Goal: Transaction & Acquisition: Book appointment/travel/reservation

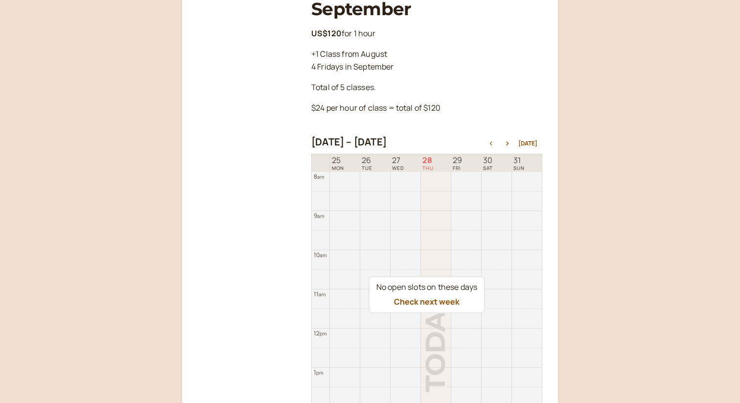
scroll to position [326, 0]
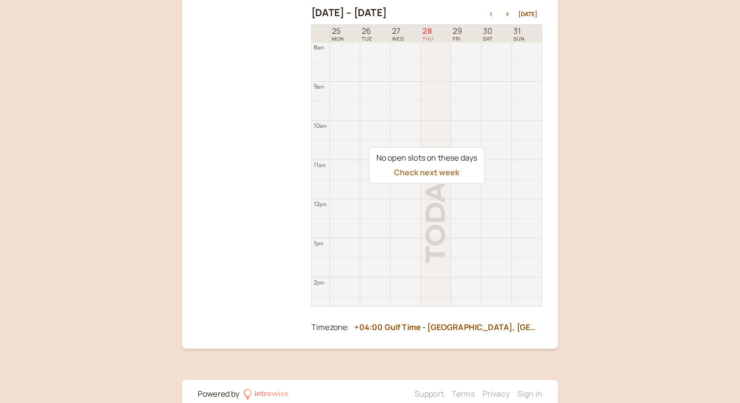
click at [440, 168] on button "Check next week" at bounding box center [427, 172] width 66 height 9
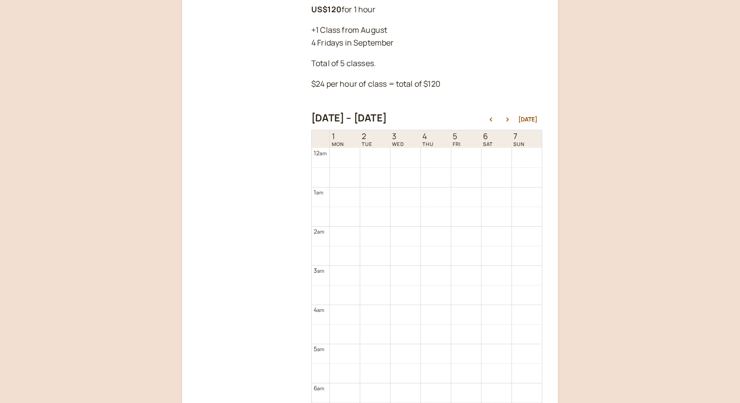
scroll to position [214, 0]
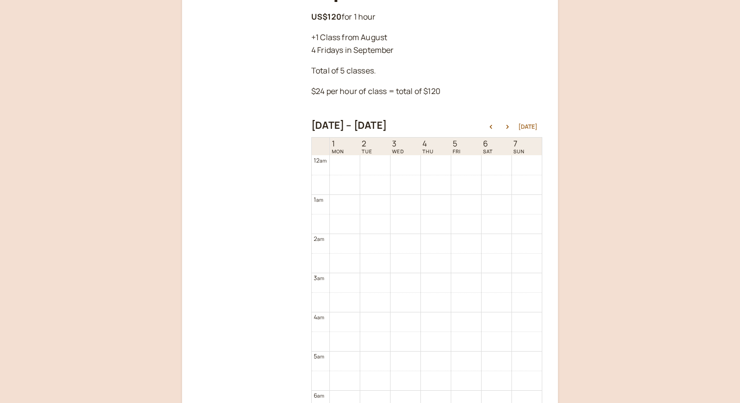
click at [525, 123] on button "[DATE]" at bounding box center [527, 126] width 19 height 7
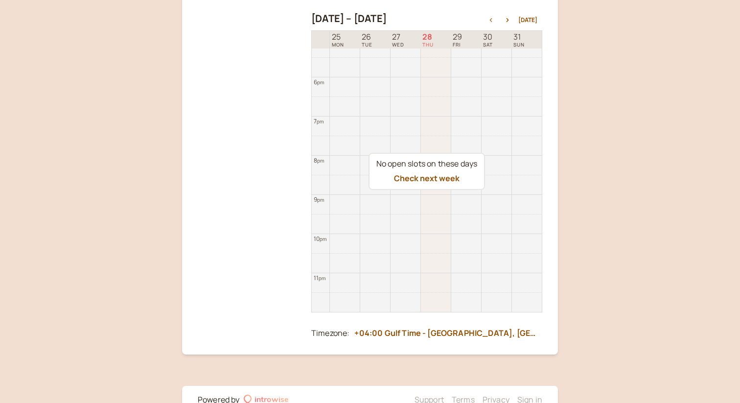
scroll to position [326, 0]
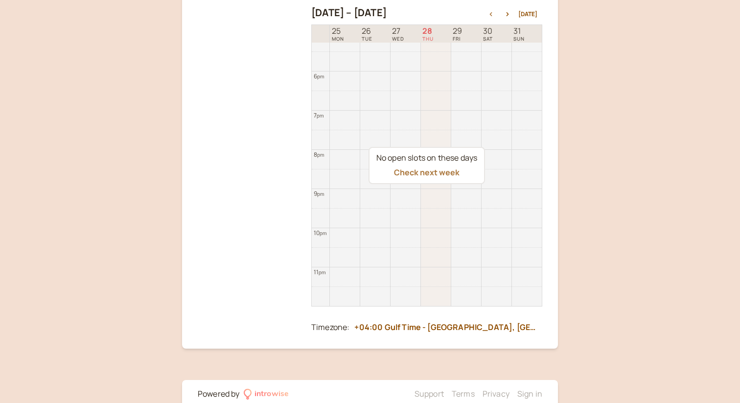
click at [441, 168] on button "Check next week" at bounding box center [427, 172] width 66 height 9
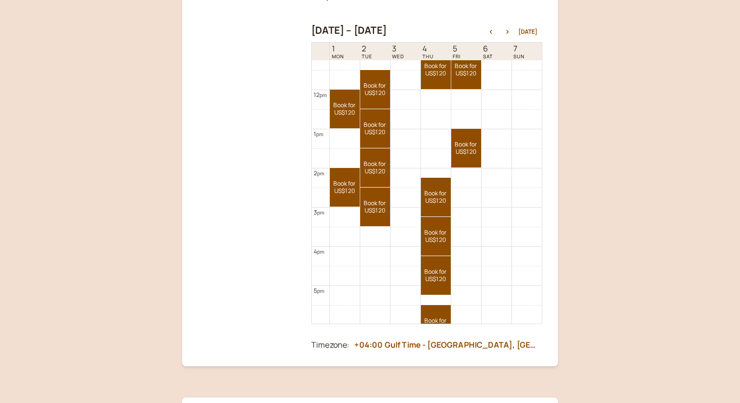
scroll to position [429, 0]
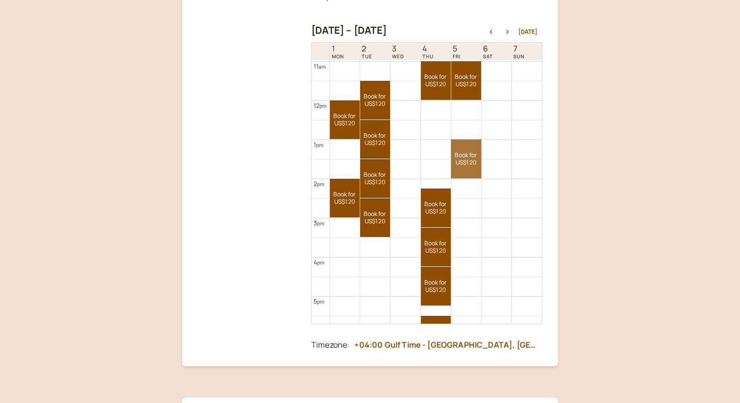
click at [462, 139] on link "Book for US$120 US$120" at bounding box center [466, 158] width 30 height 39
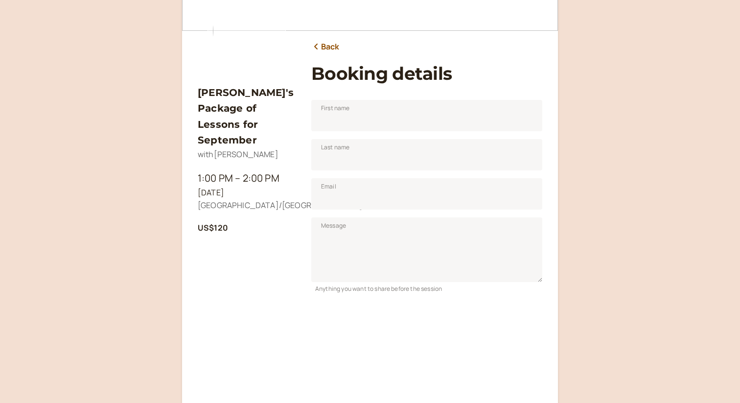
click at [335, 46] on link "Back" at bounding box center [325, 47] width 28 height 13
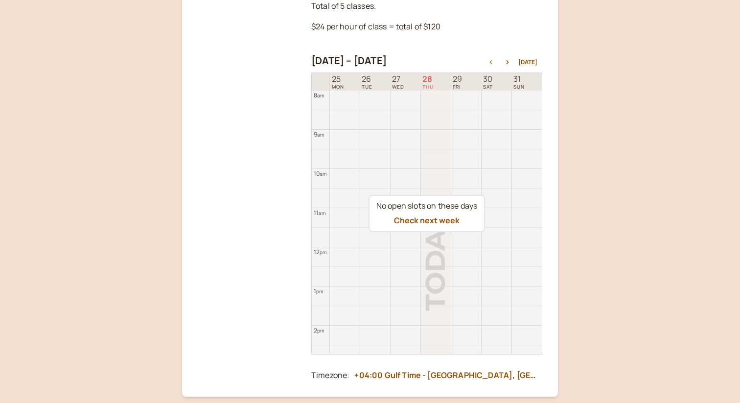
scroll to position [277, 0]
click at [528, 60] on button "[DATE]" at bounding box center [527, 63] width 19 height 7
click at [525, 60] on button "[DATE]" at bounding box center [527, 63] width 19 height 7
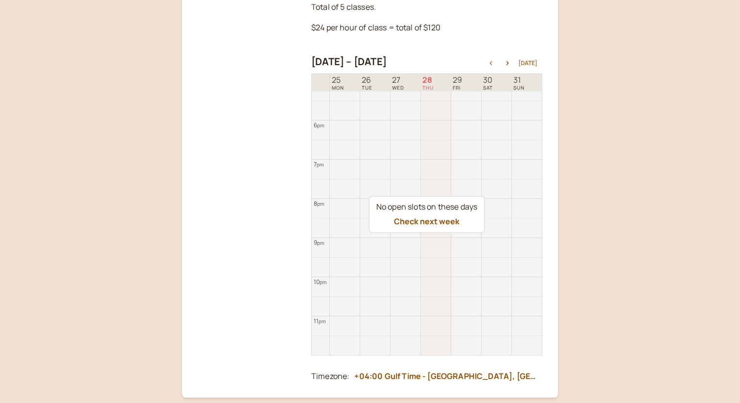
click at [525, 60] on button "[DATE]" at bounding box center [527, 63] width 19 height 7
click at [432, 217] on button "Check next week" at bounding box center [427, 221] width 66 height 9
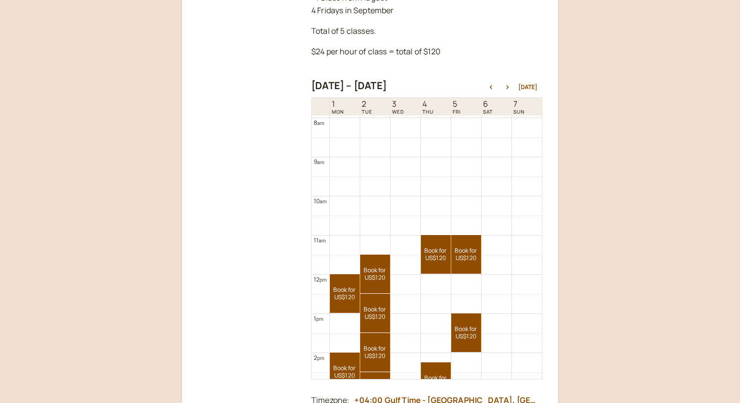
scroll to position [247, 0]
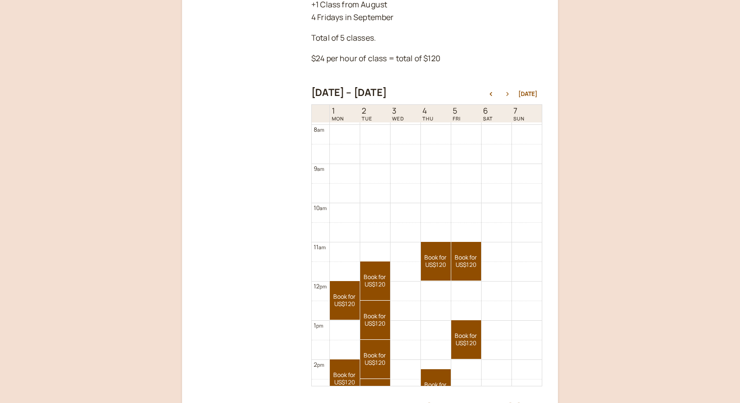
click at [507, 90] on button "button" at bounding box center [507, 93] width 12 height 7
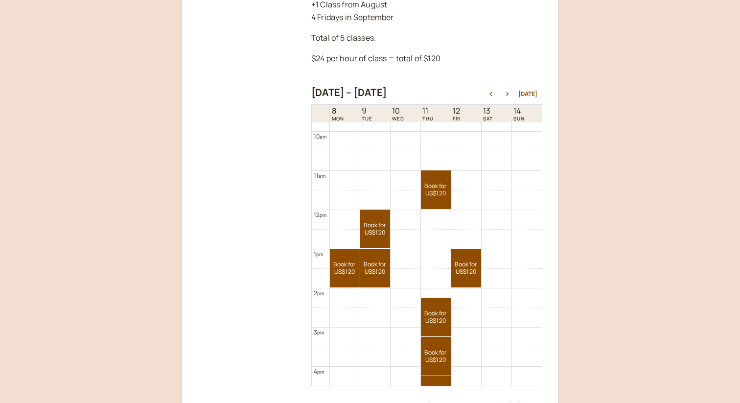
scroll to position [382, 0]
click at [510, 92] on icon "button" at bounding box center [507, 94] width 12 height 4
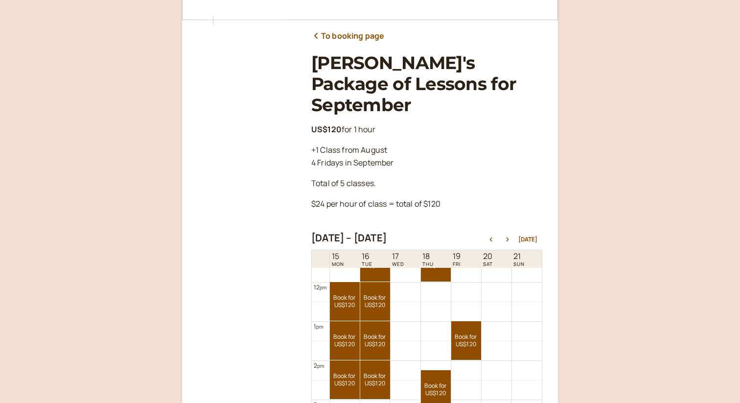
scroll to position [0, 0]
